Goal: Task Accomplishment & Management: Use online tool/utility

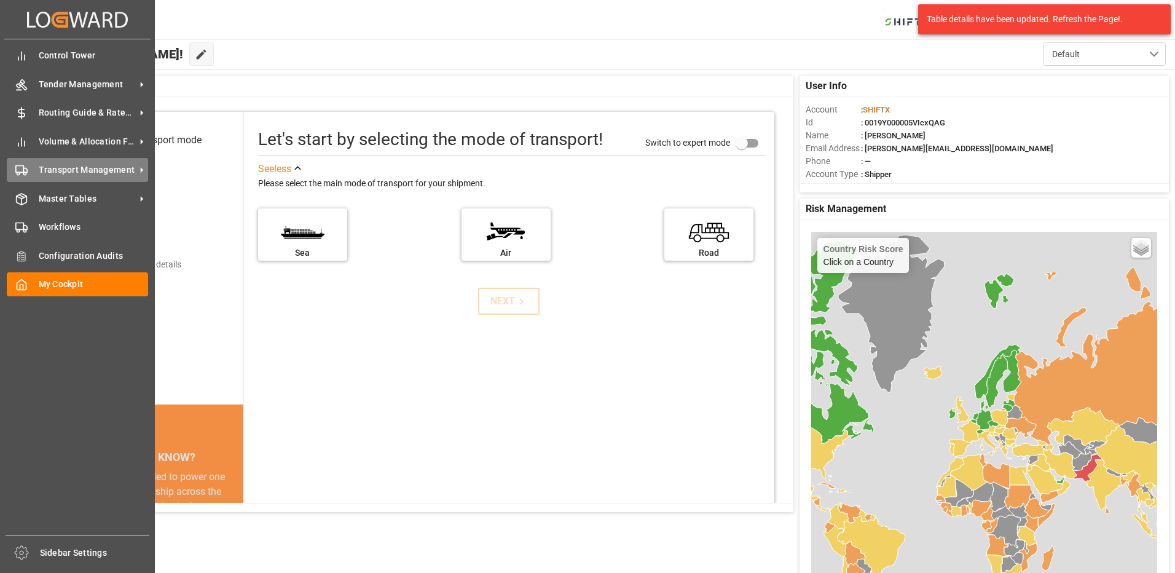
click at [57, 166] on span "Transport Management" at bounding box center [87, 169] width 97 height 13
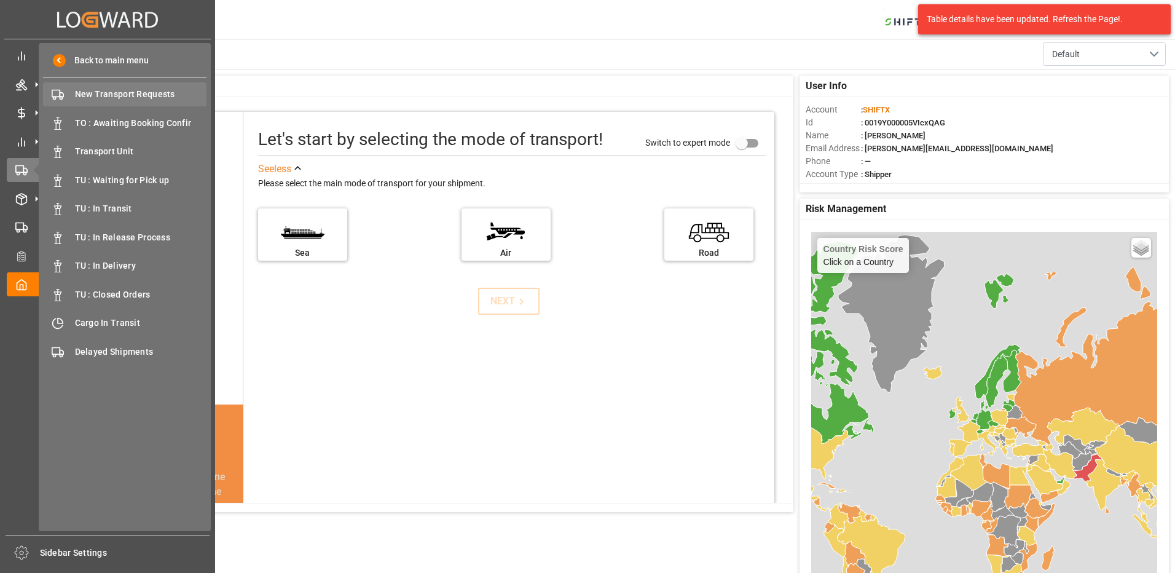
click at [134, 93] on span "New Transport Requests" at bounding box center [141, 94] width 132 height 13
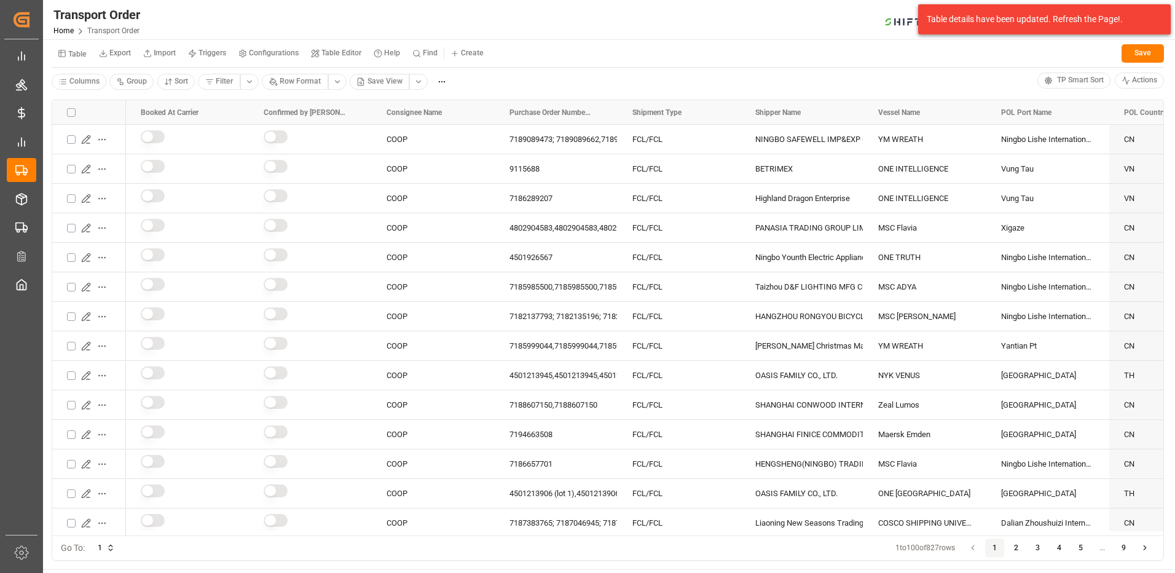
click at [1074, 29] on div "Table details have been updated. Refresh the Page!." at bounding box center [1044, 19] width 252 height 30
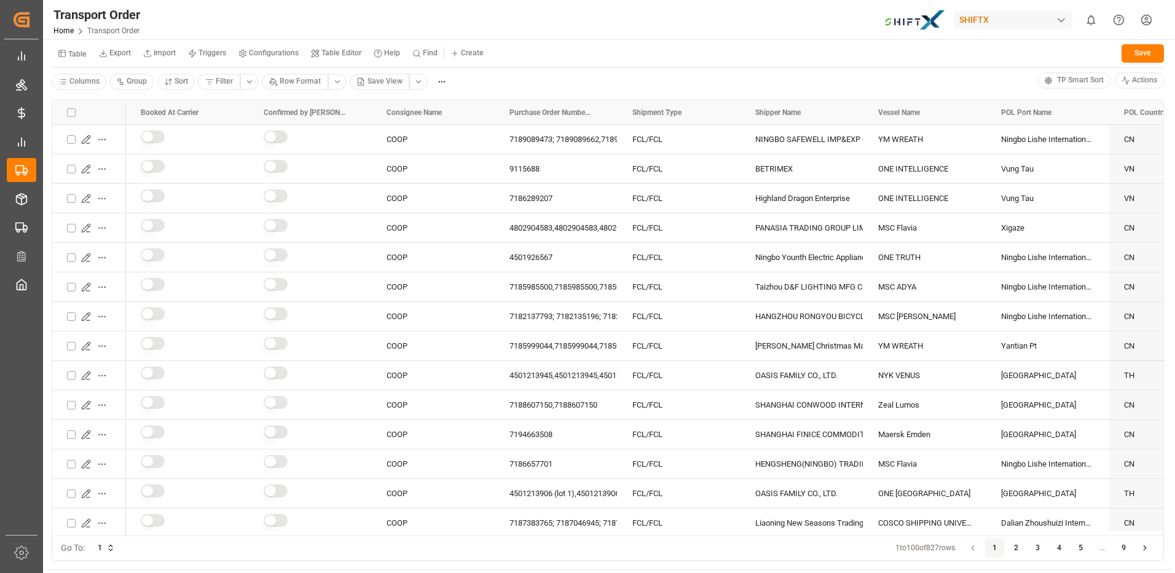
click at [413, 81] on html "Created by potrace 1.15, written by Peter Selinger 2001-2017 Created by potrace…" at bounding box center [587, 286] width 1175 height 573
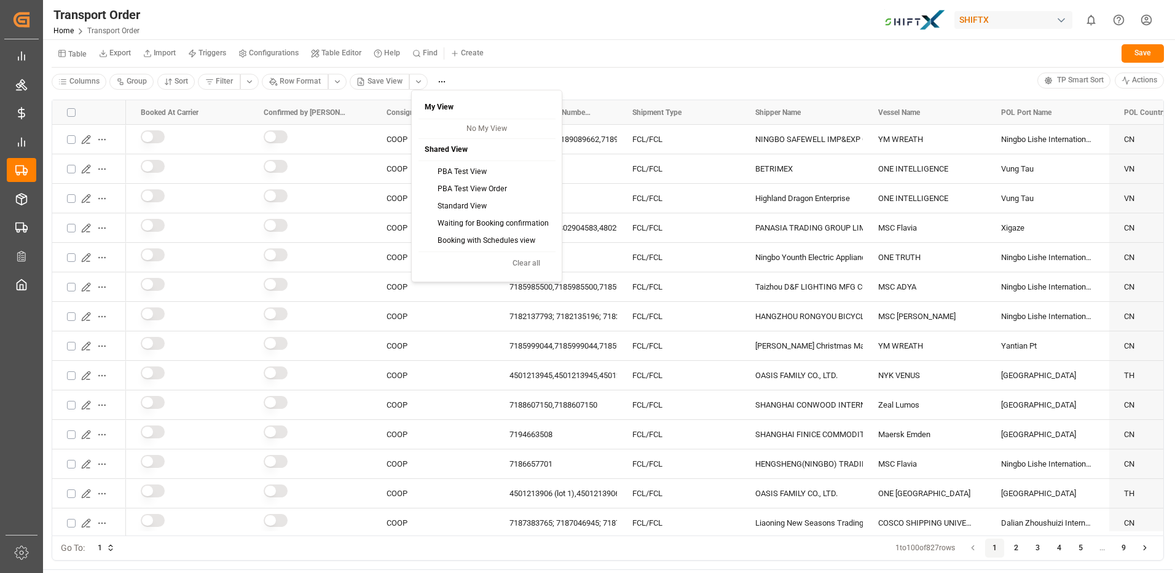
click at [481, 79] on html "Created by potrace 1.15, written by Peter Selinger 2001-2017 Created by potrace…" at bounding box center [587, 286] width 1175 height 573
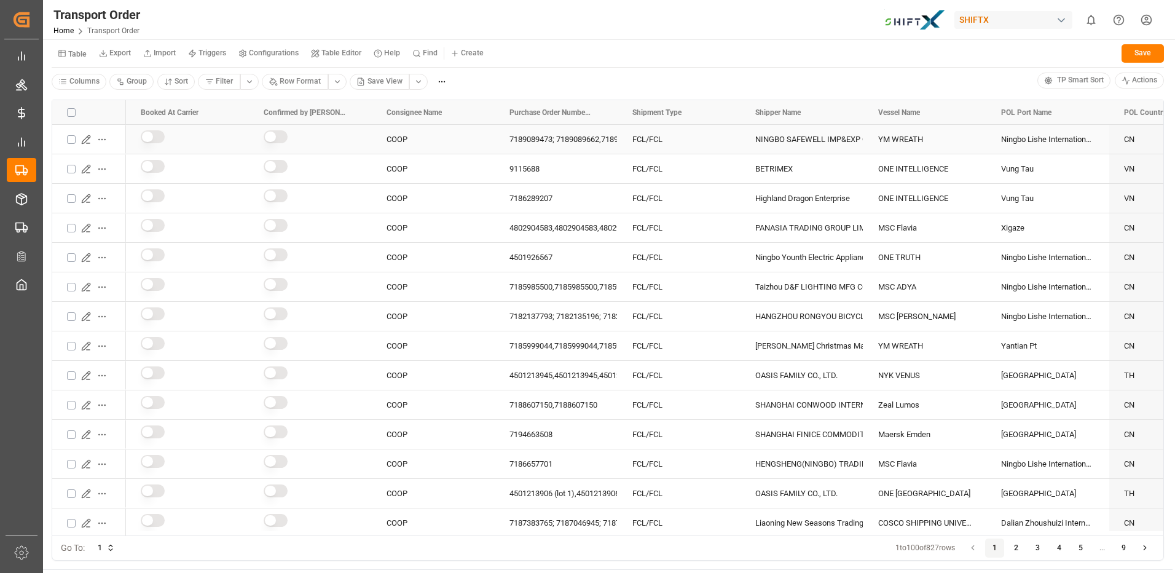
click at [86, 143] on icon "Press SPACE to select this row." at bounding box center [87, 143] width 3 height 0
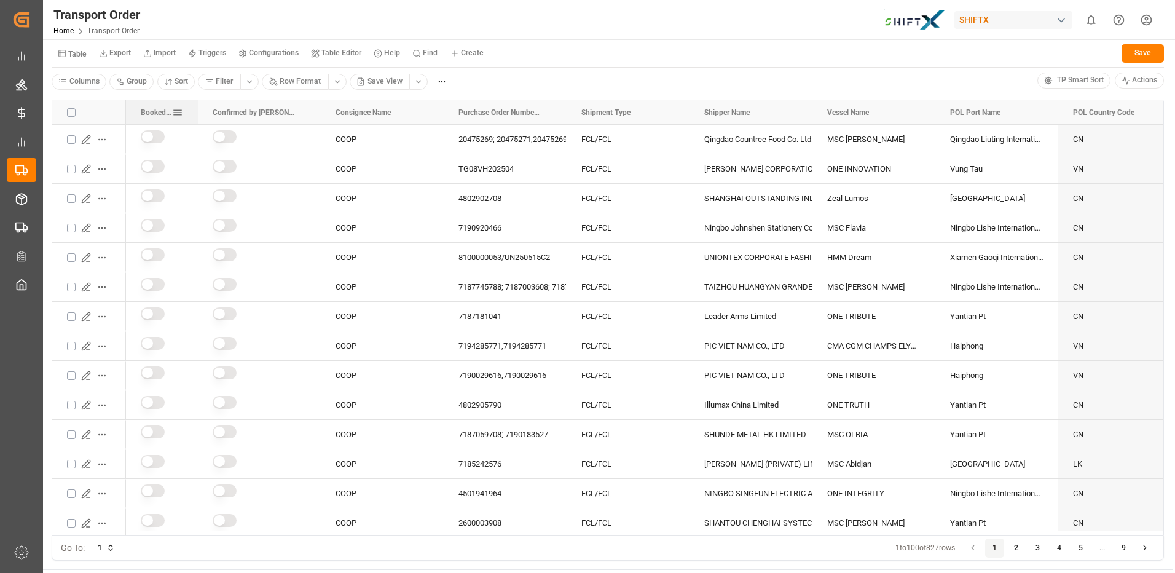
drag, startPoint x: 248, startPoint y: 112, endPoint x: 197, endPoint y: 110, distance: 51.0
click at [197, 110] on div at bounding box center [197, 112] width 5 height 25
click at [321, 109] on div "Consignee Name" at bounding box center [382, 112] width 123 height 25
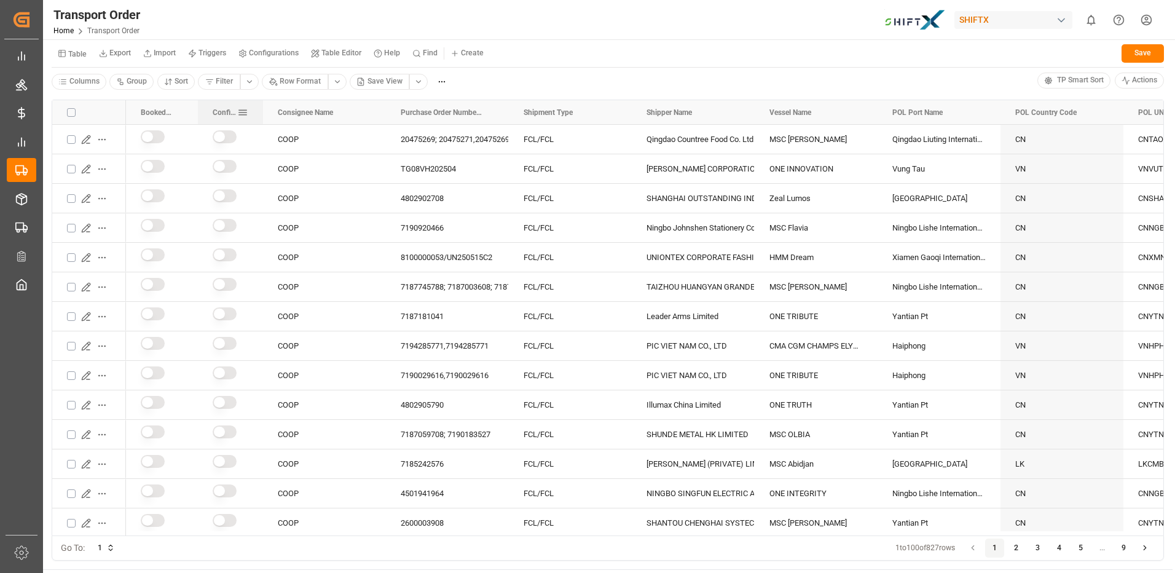
drag, startPoint x: 319, startPoint y: 111, endPoint x: 261, endPoint y: 109, distance: 57.8
click at [261, 109] on div at bounding box center [262, 112] width 5 height 25
click at [1124, 544] on button "9" at bounding box center [1124, 548] width 20 height 20
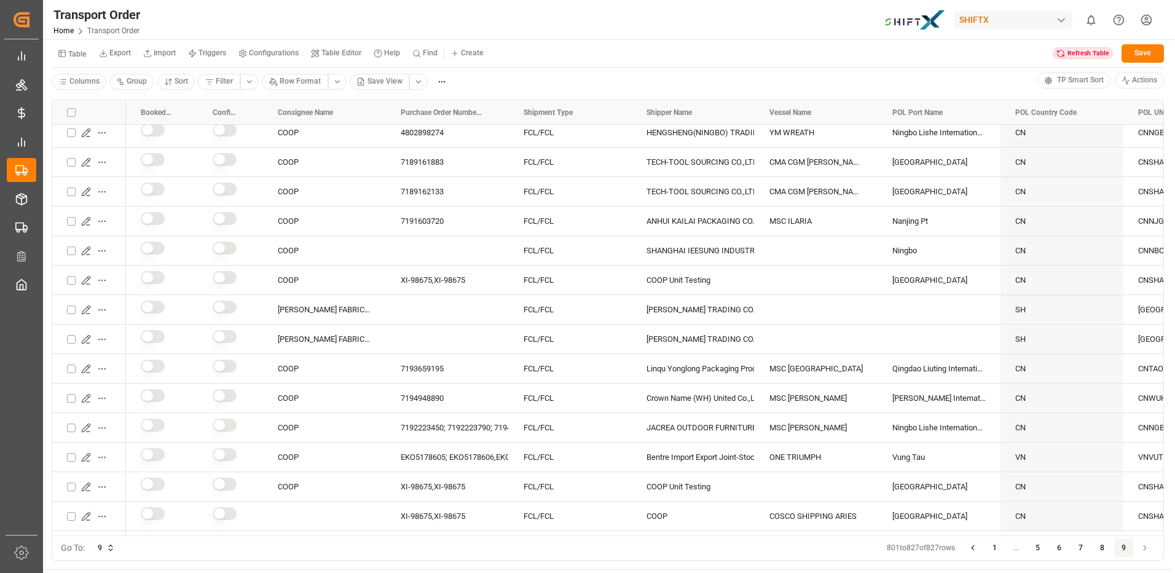
click at [252, 85] on html "Created by potrace 1.15, written by Peter Selinger 2001-2017 Created by potrace…" at bounding box center [587, 286] width 1175 height 573
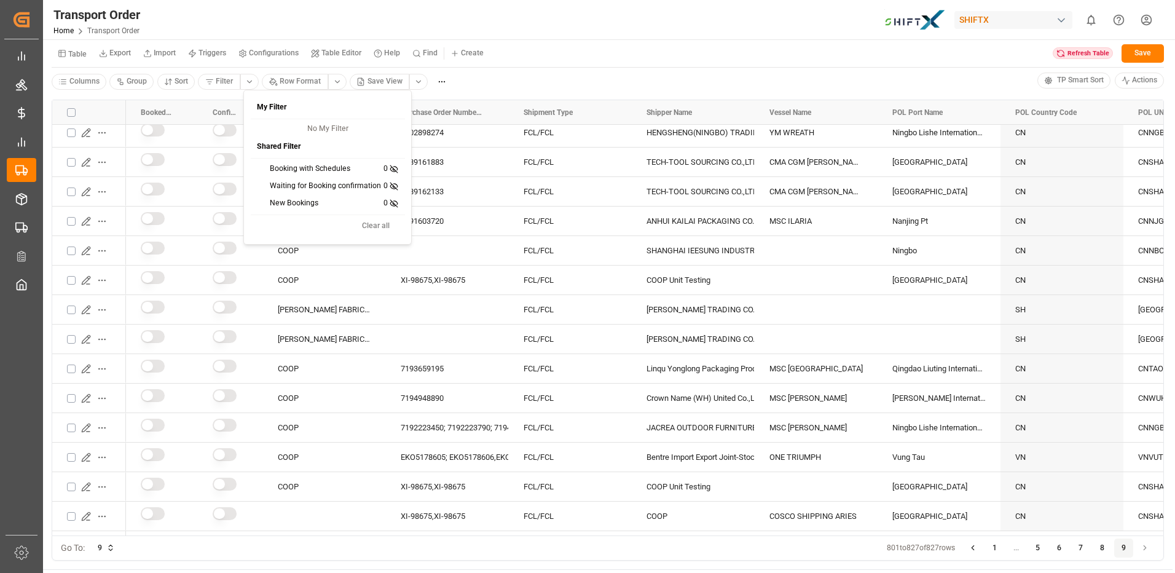
click at [487, 83] on html "Created by potrace 1.15, written by Peter Selinger 2001-2017 Created by potrace…" at bounding box center [587, 286] width 1175 height 573
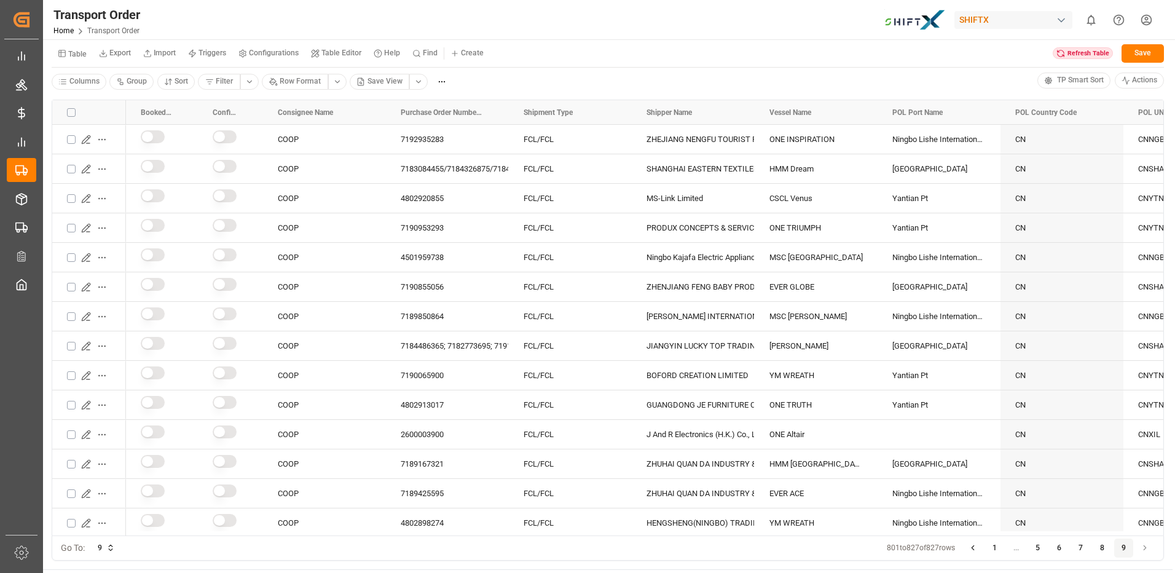
click at [418, 79] on html "Created by potrace 1.15, written by Peter Selinger 2001-2017 Created by potrace…" at bounding box center [587, 286] width 1175 height 573
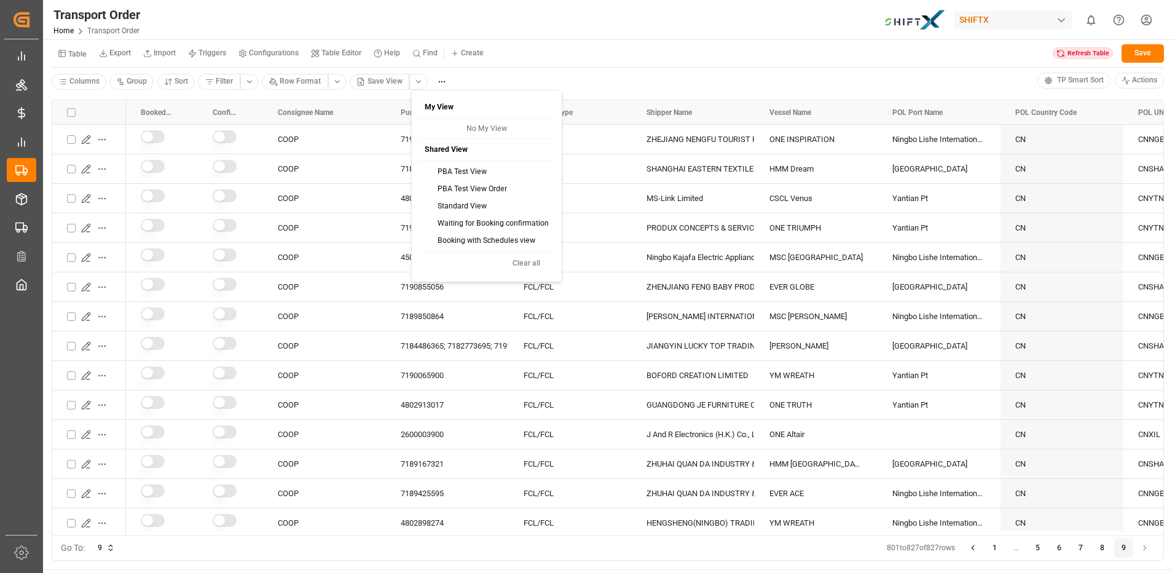
click at [469, 163] on div "PBA Test View" at bounding box center [486, 171] width 133 height 17
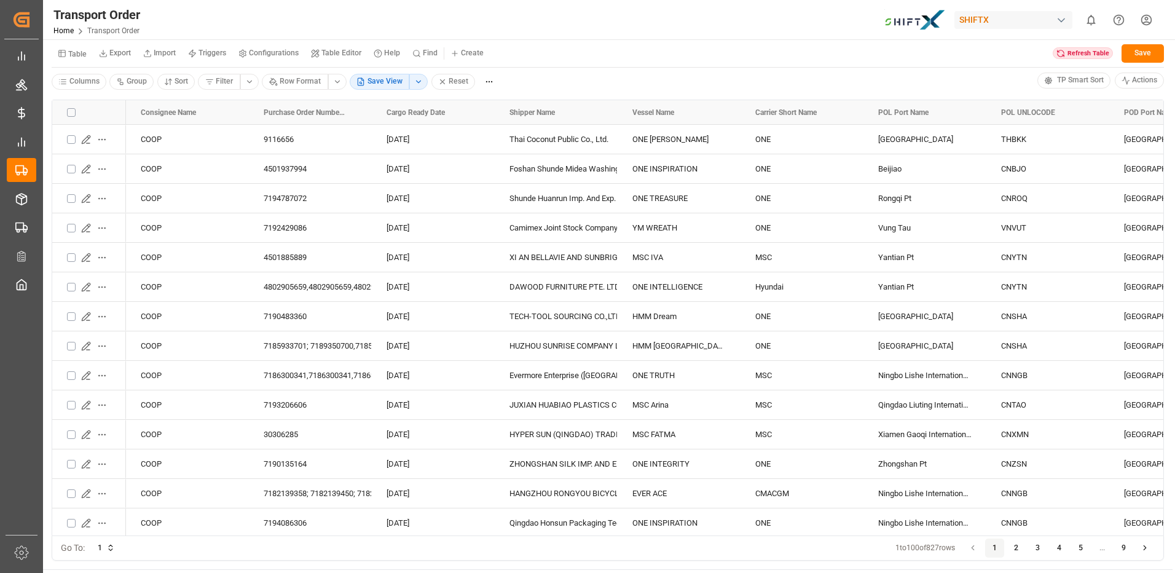
click at [253, 80] on html "Created by potrace 1.15, written by Peter Selinger 2001-2017 Created by potrace…" at bounding box center [587, 286] width 1175 height 573
click at [411, 82] on html "Created by potrace 1.15, written by Peter Selinger 2001-2017 Created by potrace…" at bounding box center [587, 286] width 1175 height 573
click at [442, 84] on icon at bounding box center [442, 82] width 4 height 4
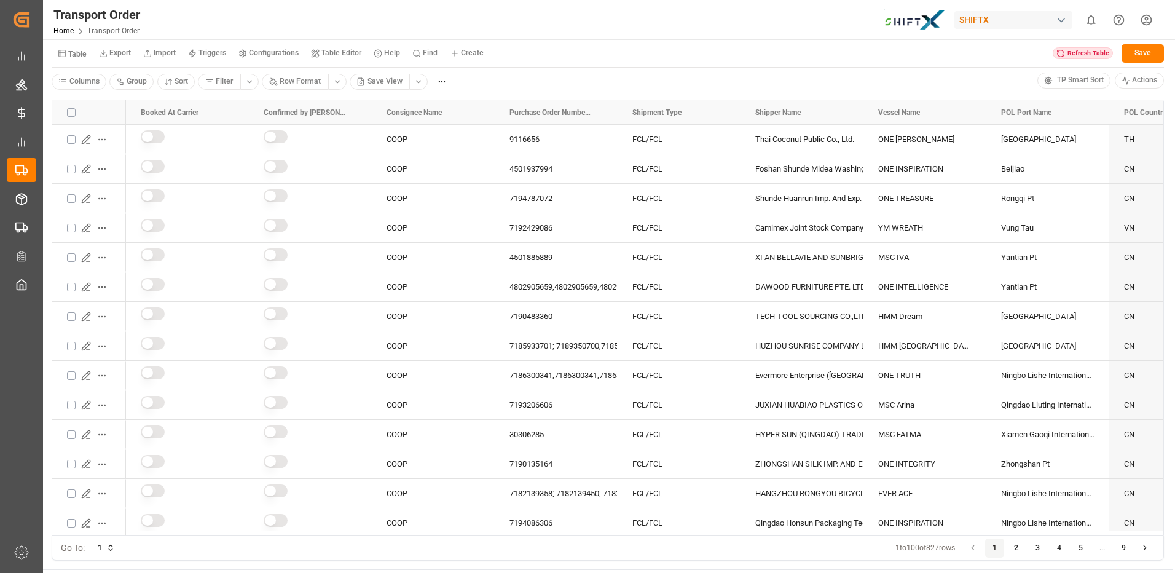
click at [1071, 54] on div "Refresh Table" at bounding box center [1082, 53] width 60 height 12
